Goal: Browse casually

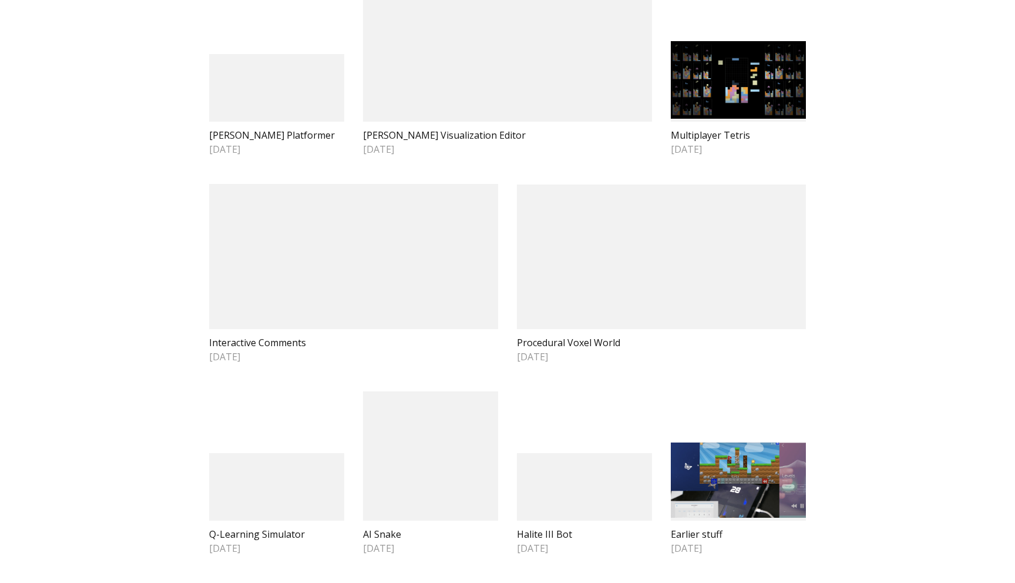
scroll to position [734, 0]
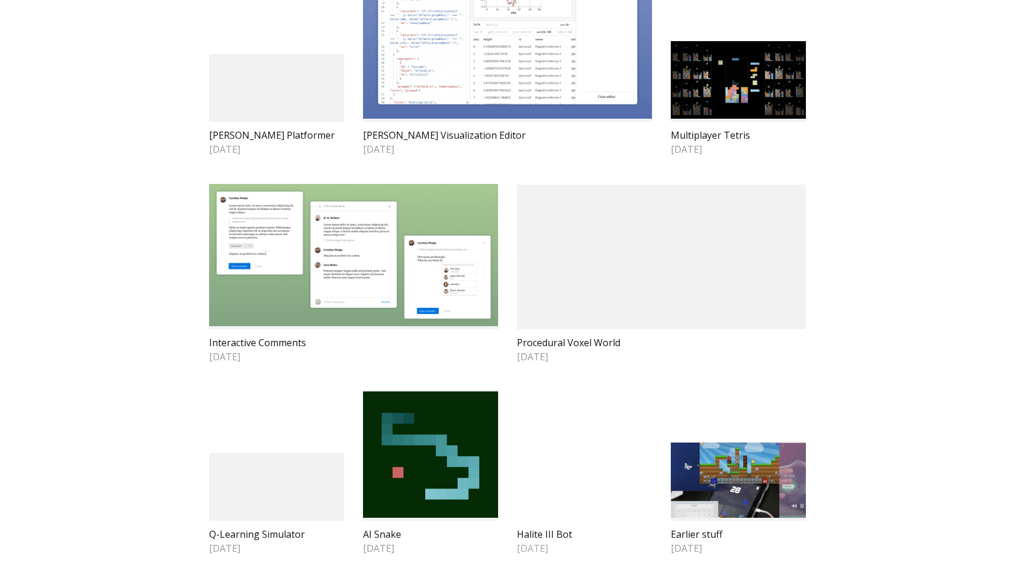
click at [559, 472] on video at bounding box center [584, 487] width 135 height 68
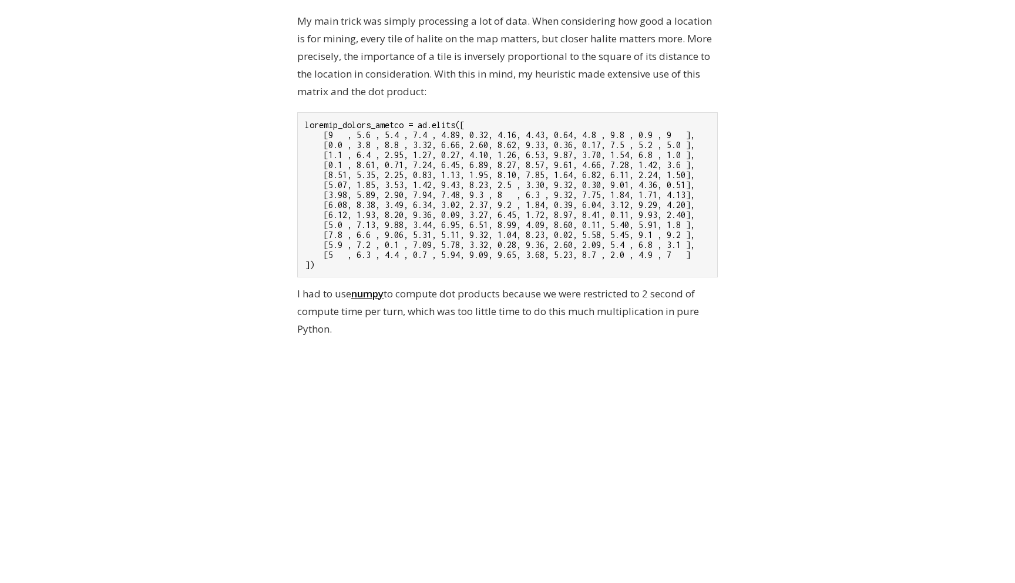
scroll to position [940, 0]
